Goal: Task Accomplishment & Management: Complete application form

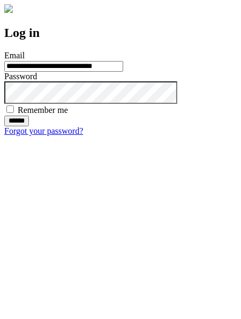
type input "**********"
click at [29, 126] on input "******" at bounding box center [16, 121] width 25 height 11
